Goal: Task Accomplishment & Management: Manage account settings

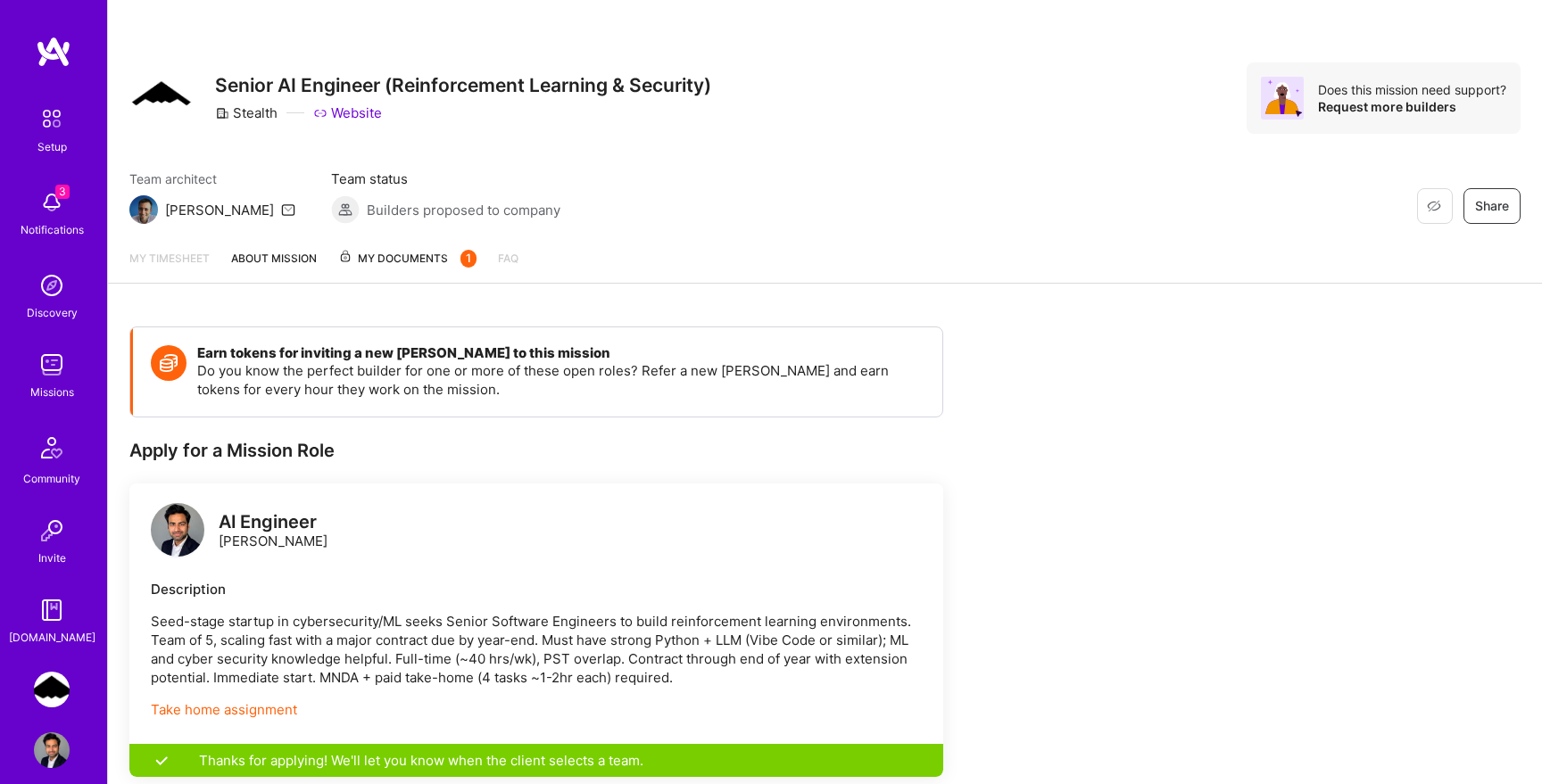
click at [408, 260] on span "My Documents 1" at bounding box center [407, 258] width 139 height 20
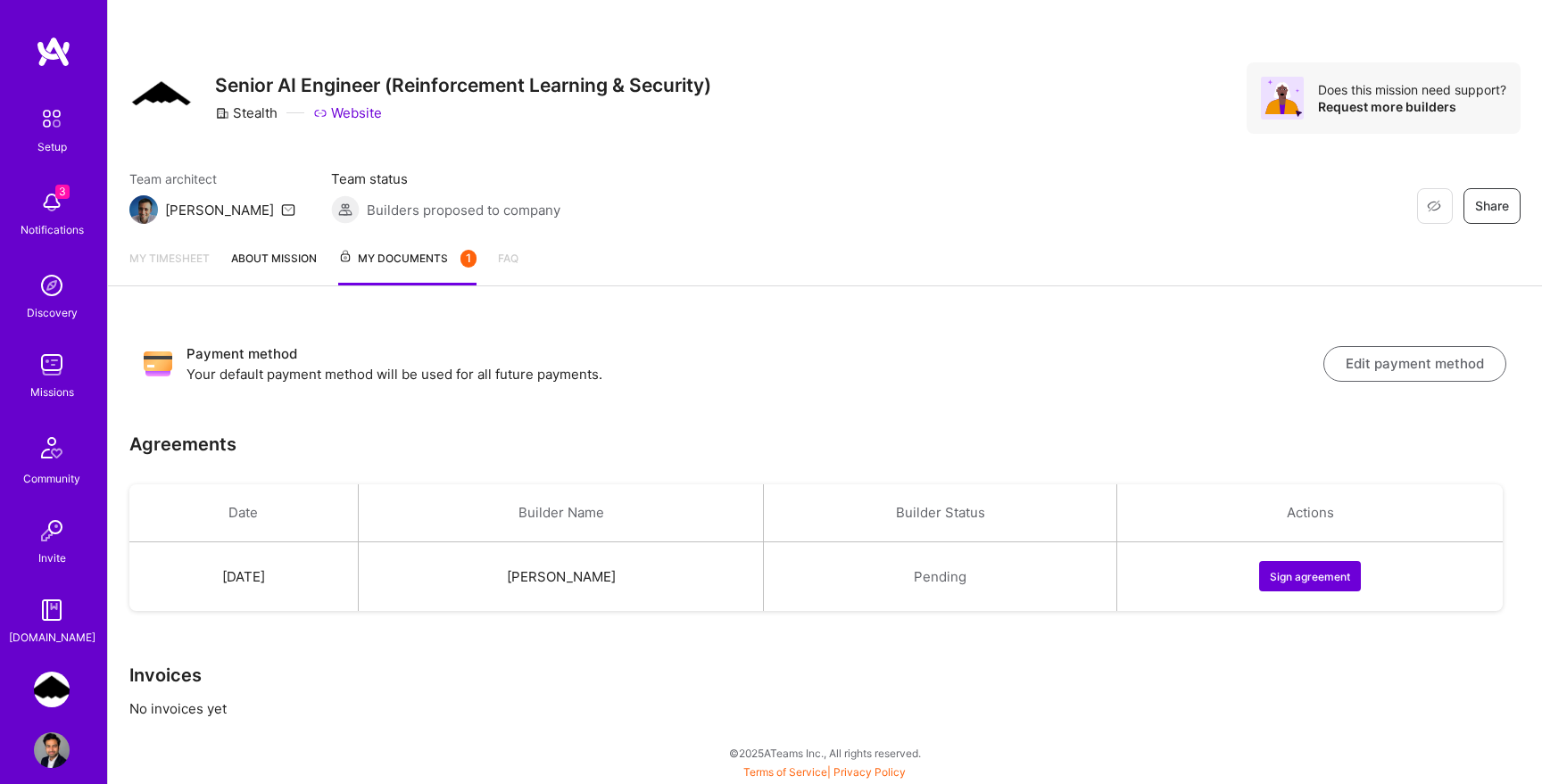
click at [1292, 573] on button "Sign agreement" at bounding box center [1309, 576] width 102 height 30
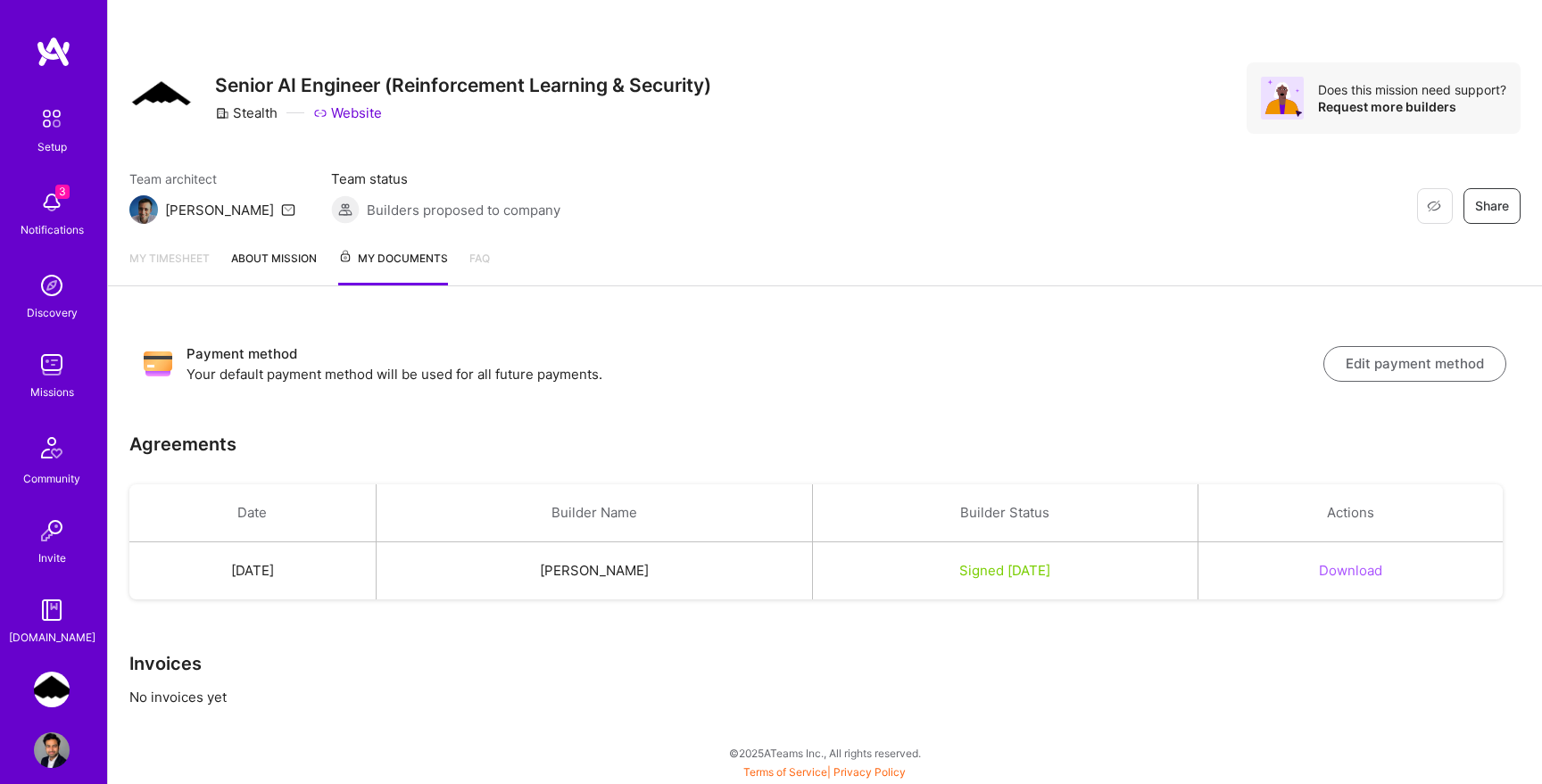
click at [271, 257] on link "About Mission" at bounding box center [274, 266] width 86 height 37
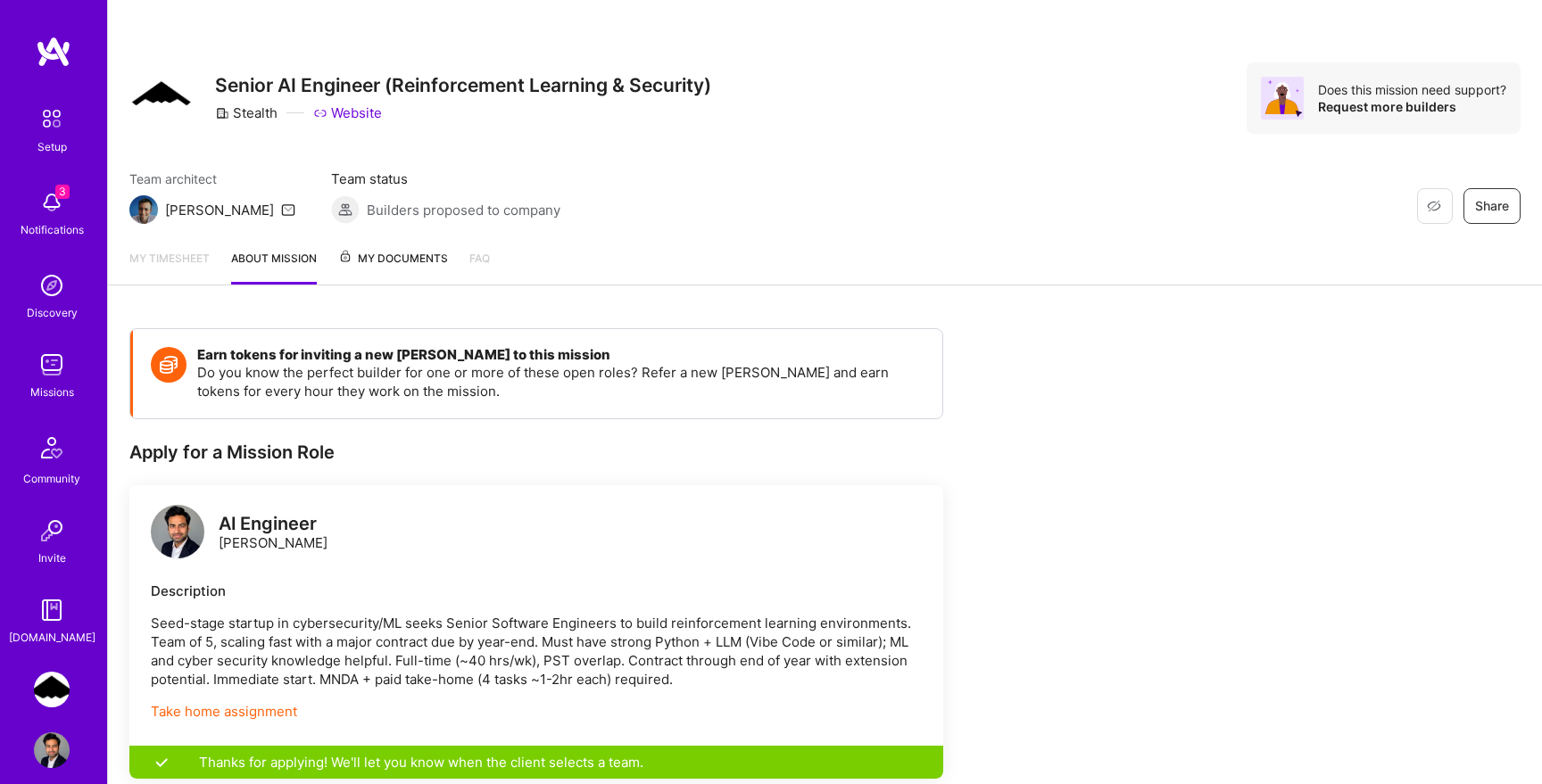
click at [163, 257] on link "My timesheet" at bounding box center [170, 266] width 80 height 36
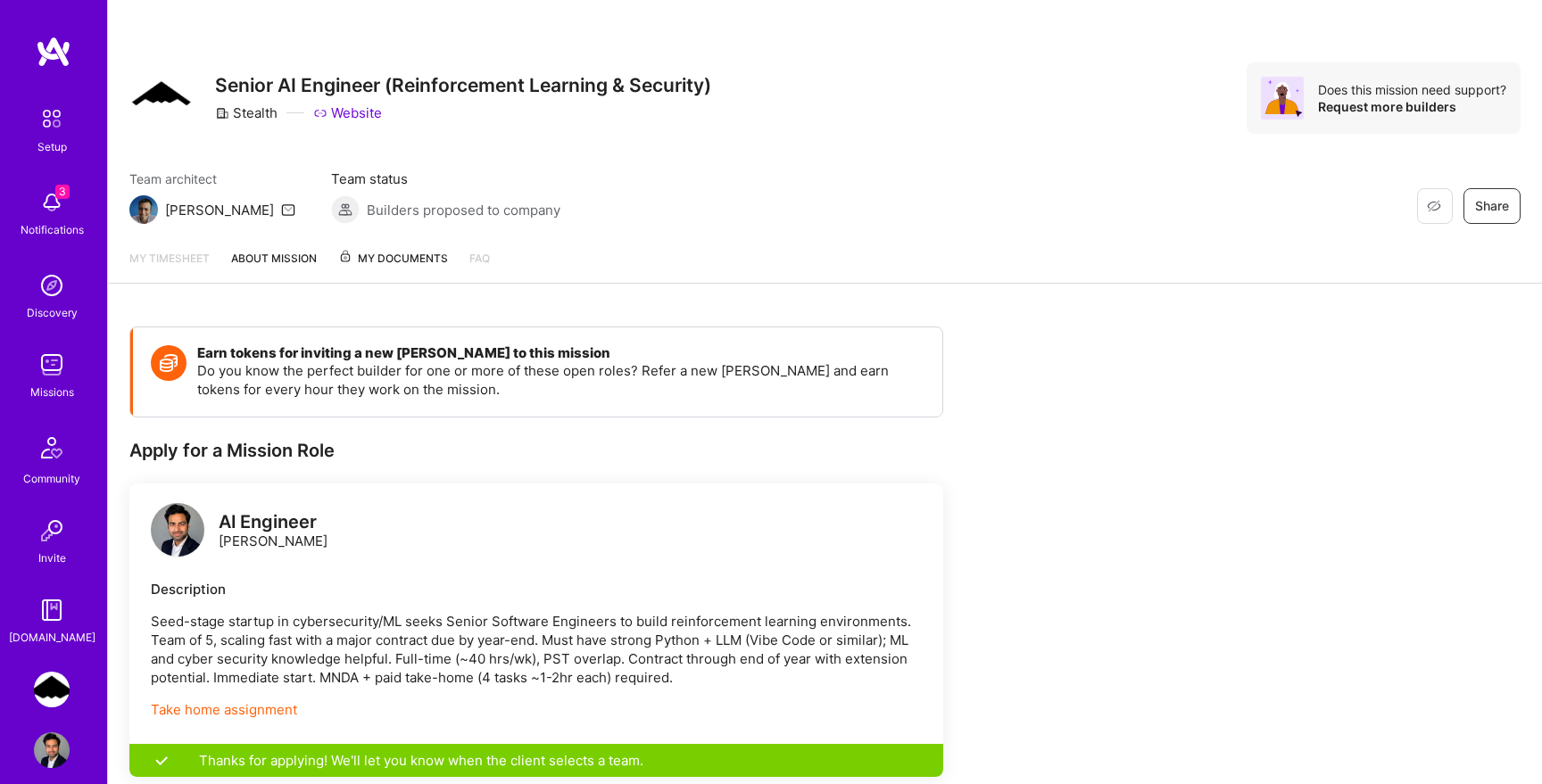
click at [51, 195] on img at bounding box center [52, 202] width 36 height 36
